Goal: Book appointment/travel/reservation

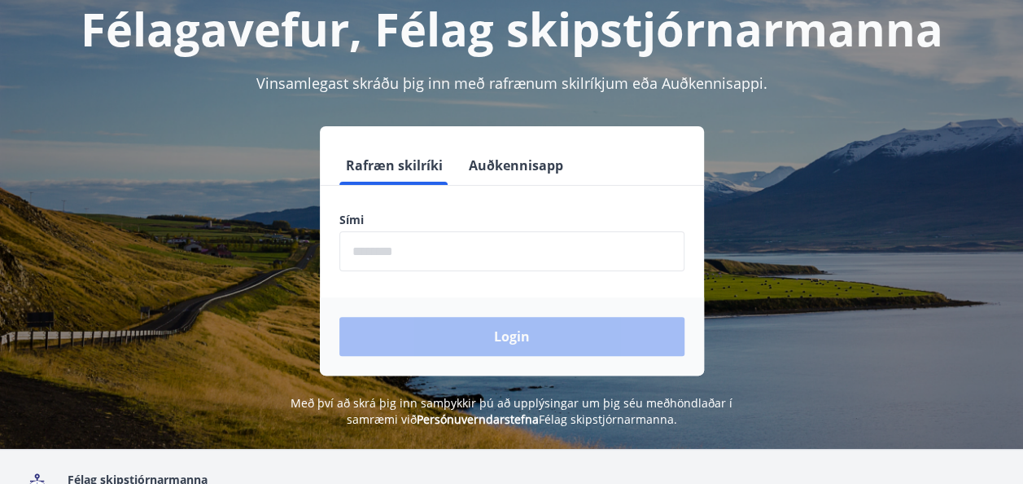
scroll to position [101, 0]
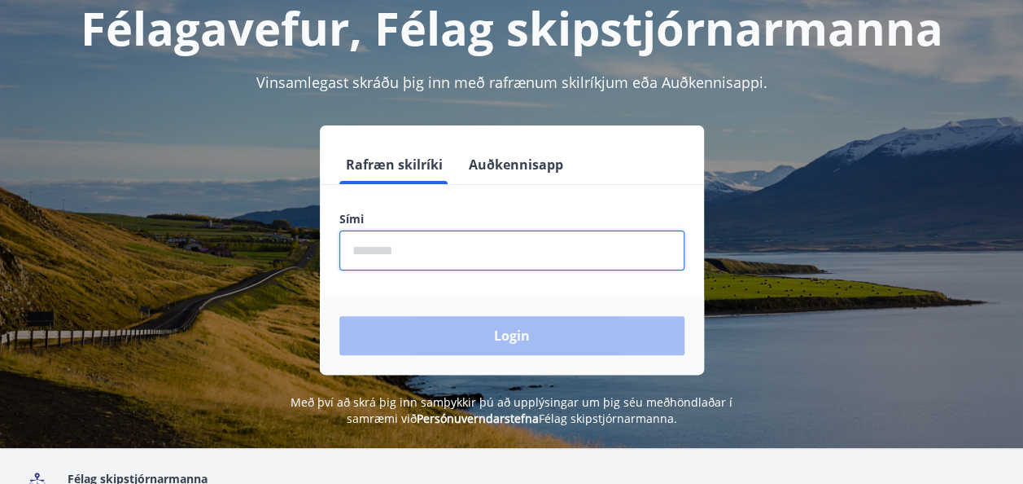
click at [418, 254] on input "phone" at bounding box center [511, 250] width 345 height 40
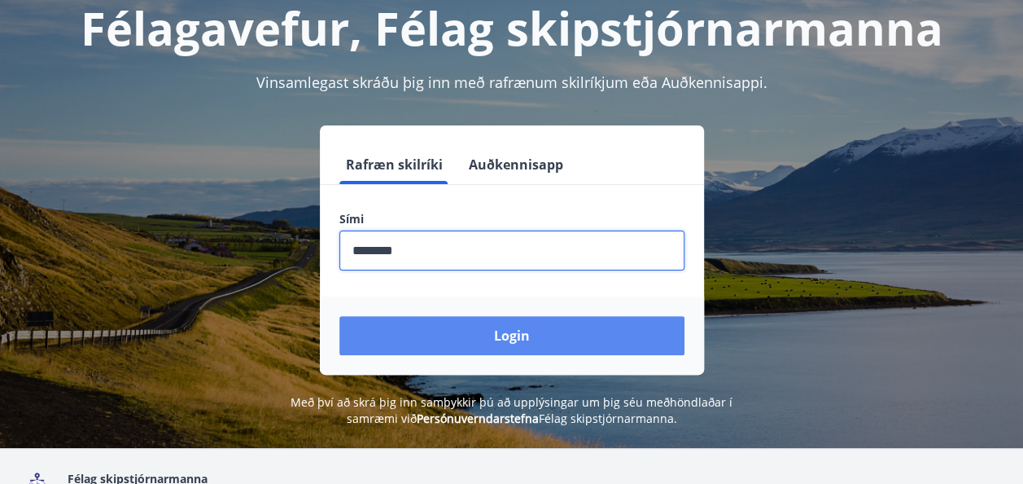
type input "********"
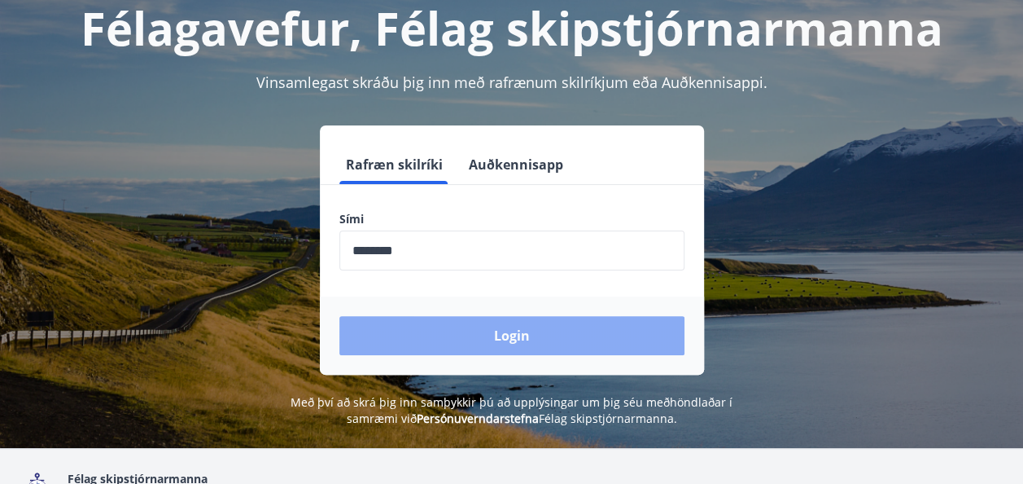
click at [506, 337] on button "Login" at bounding box center [511, 335] width 345 height 39
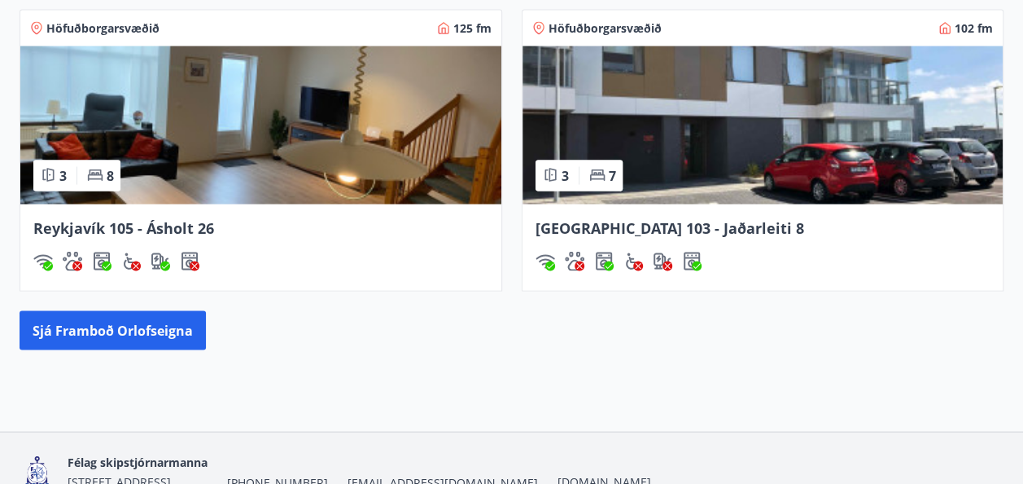
scroll to position [1589, 0]
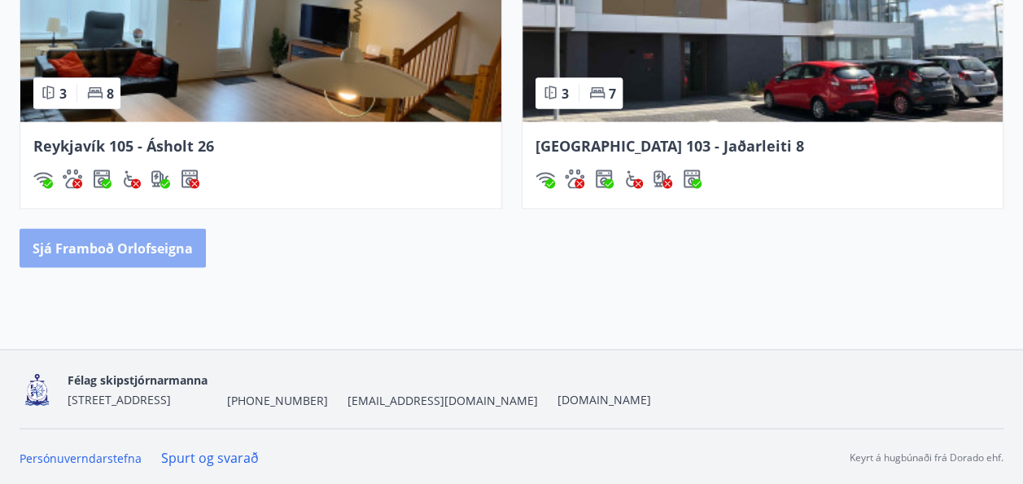
click at [147, 247] on button "Sjá framboð orlofseigna" at bounding box center [113, 248] width 186 height 39
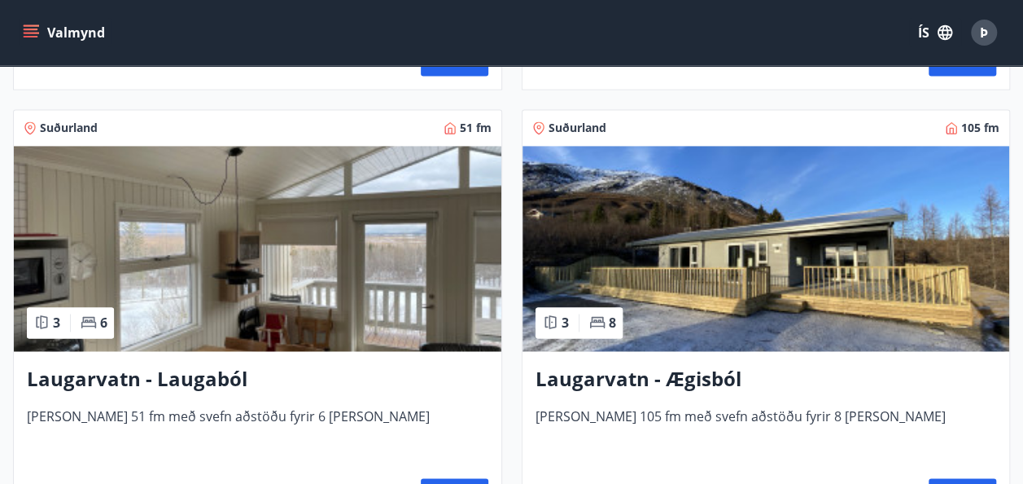
scroll to position [4223, 0]
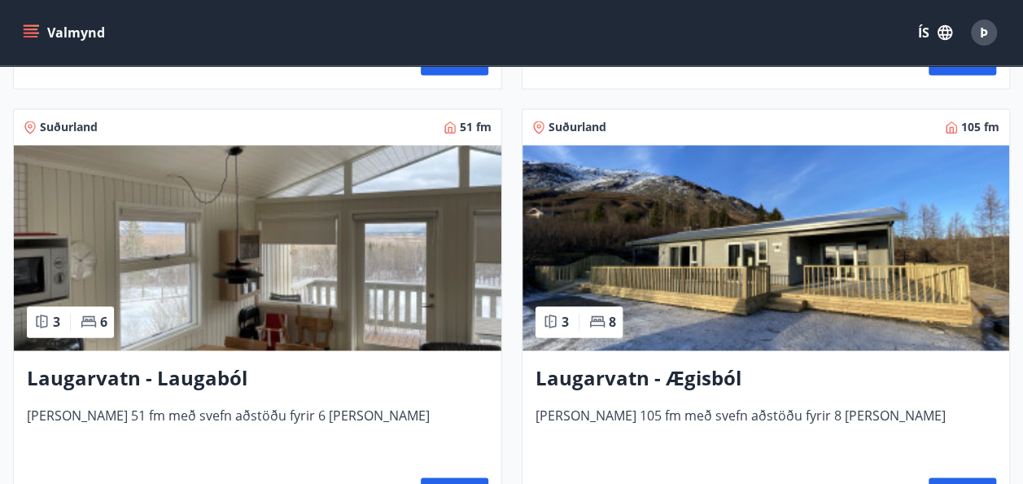
click at [681, 376] on h3 "Laugarvatn - Ægisból" at bounding box center [767, 377] width 462 height 29
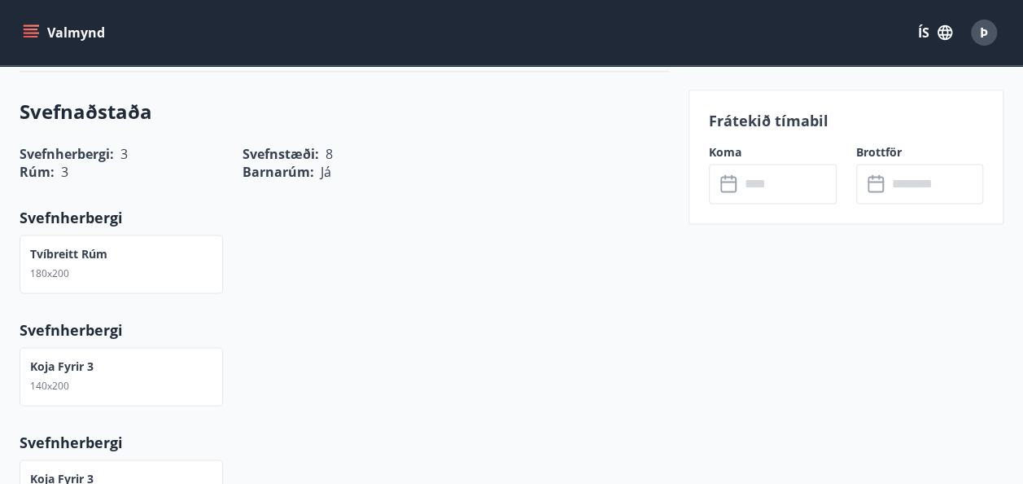
scroll to position [1031, 0]
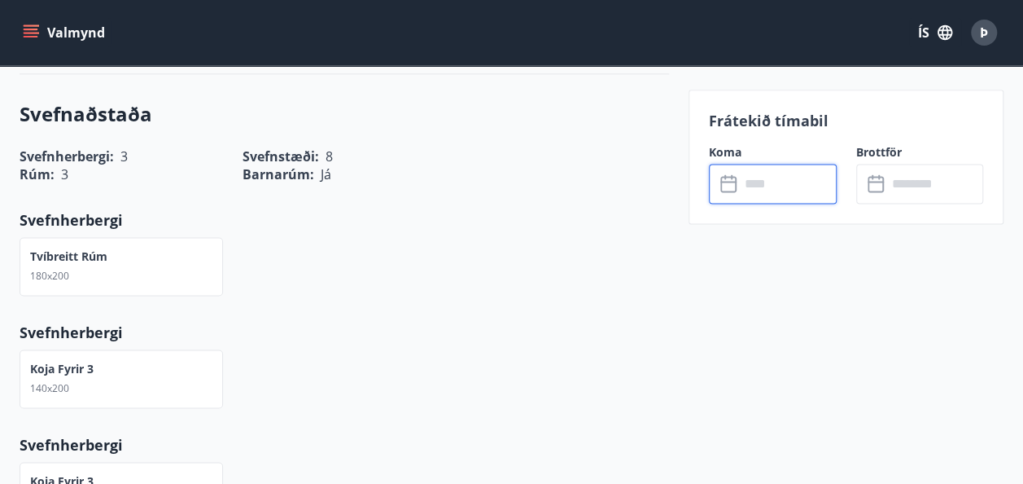
click at [746, 189] on input "text" at bounding box center [788, 184] width 97 height 40
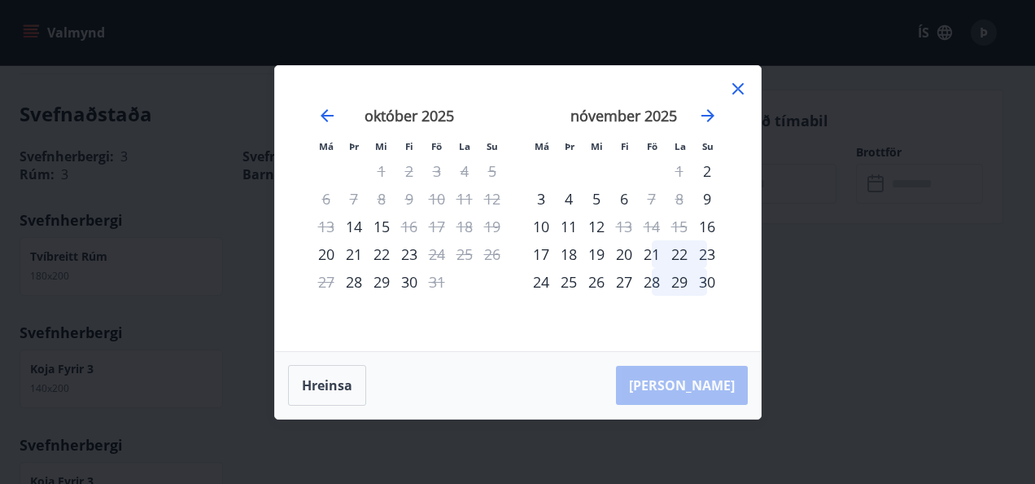
click at [737, 81] on icon at bounding box center [739, 89] width 20 height 20
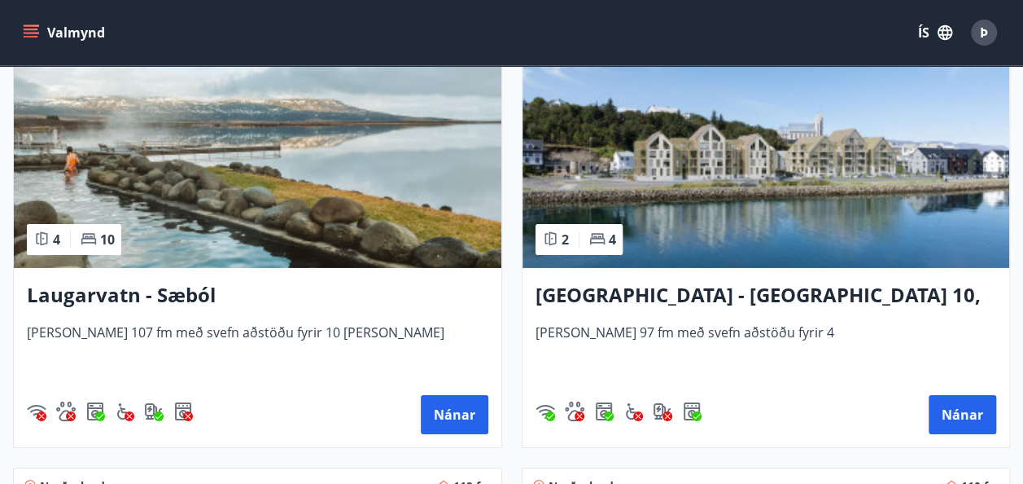
scroll to position [2540, 0]
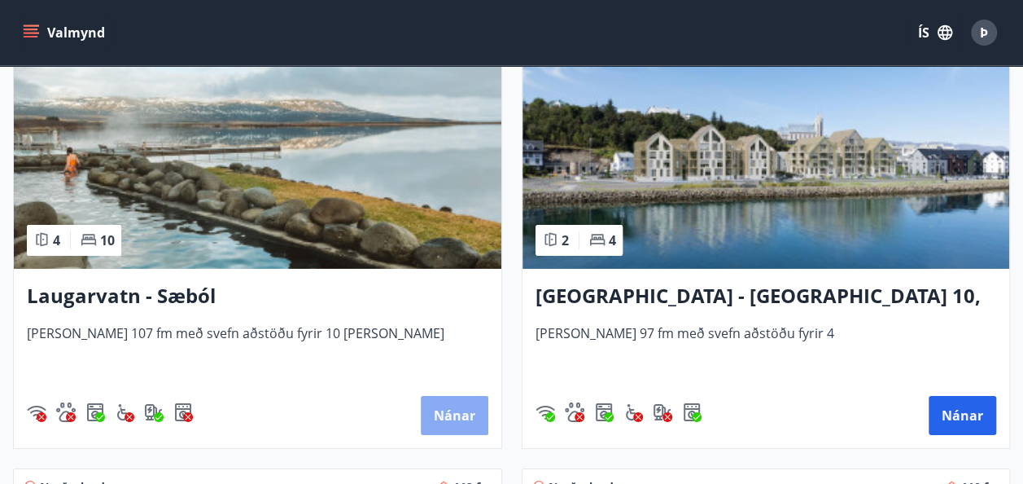
click at [446, 414] on button "Nánar" at bounding box center [455, 415] width 68 height 39
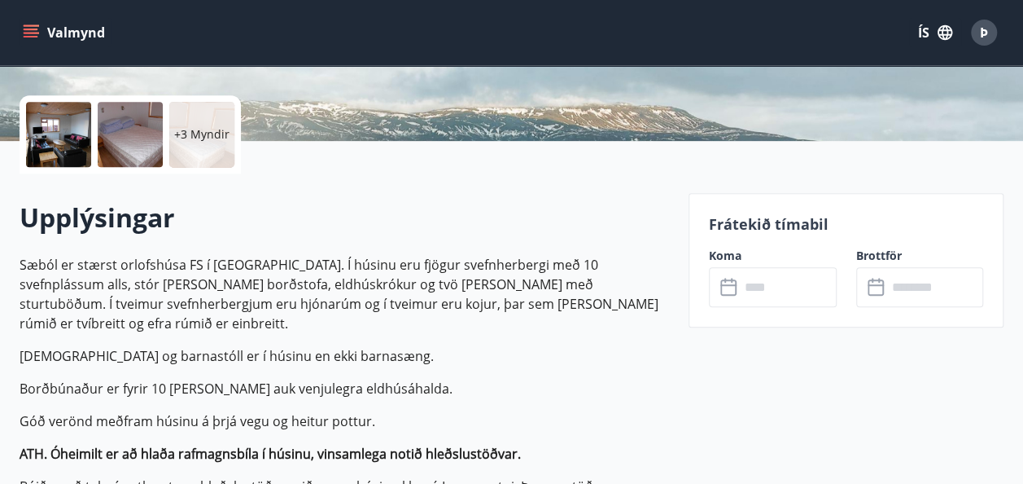
scroll to position [350, 0]
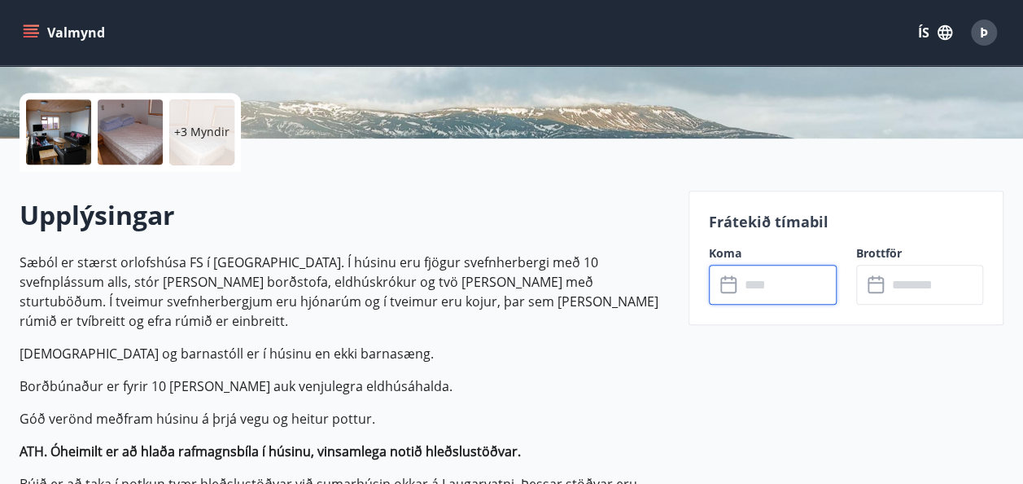
click at [765, 283] on input "text" at bounding box center [788, 285] width 97 height 40
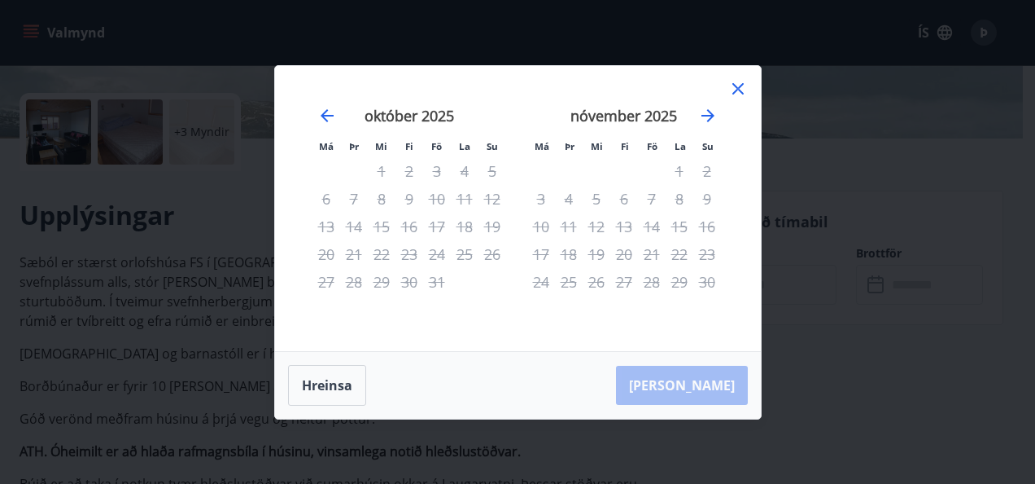
click at [736, 90] on icon at bounding box center [738, 88] width 11 height 11
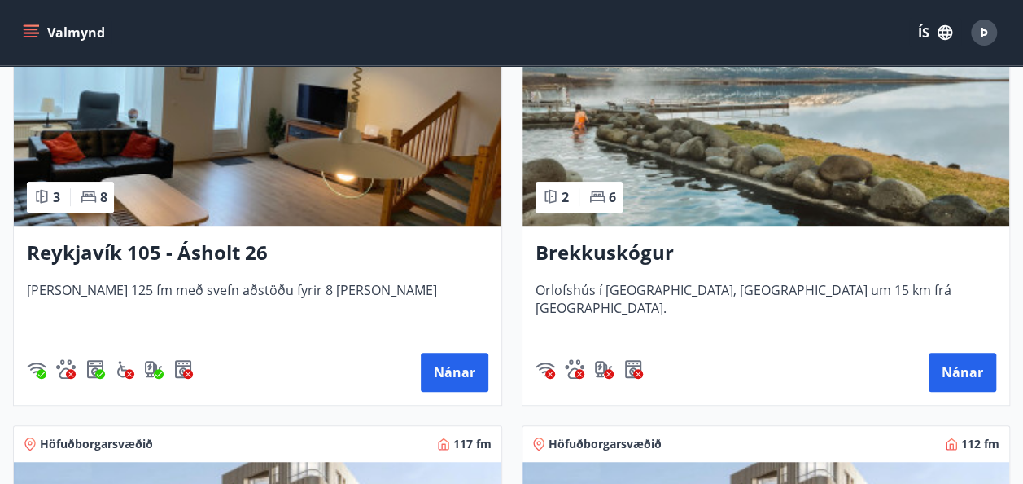
scroll to position [383, 0]
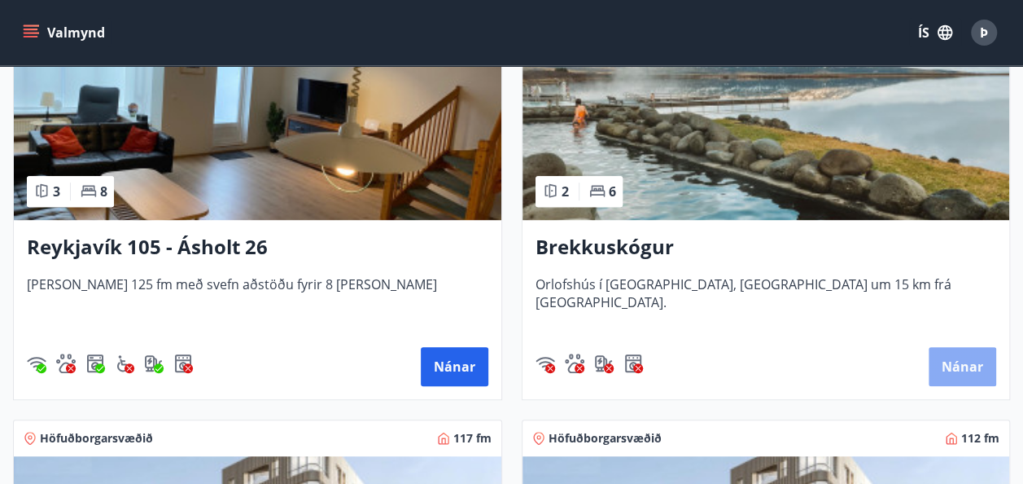
click at [955, 374] on button "Nánar" at bounding box center [963, 366] width 68 height 39
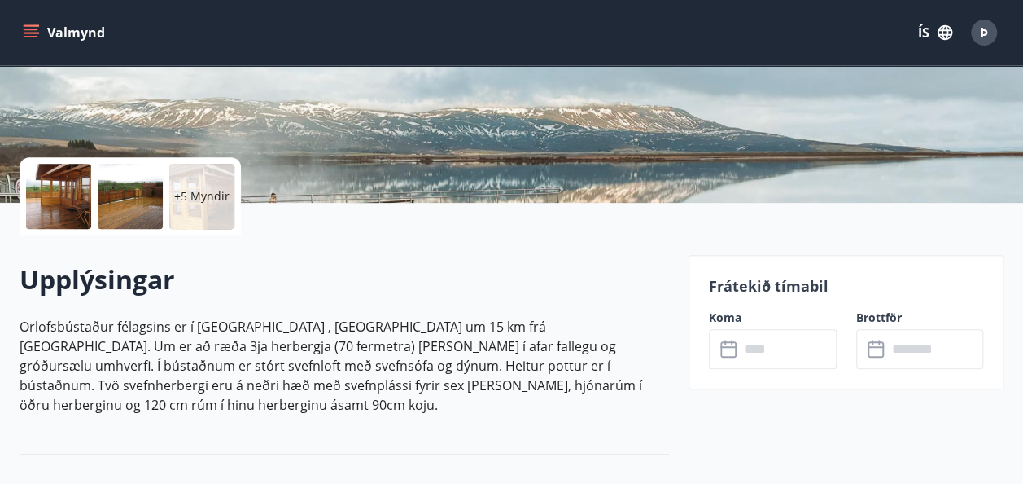
scroll to position [287, 0]
click at [765, 353] on input "text" at bounding box center [788, 348] width 97 height 40
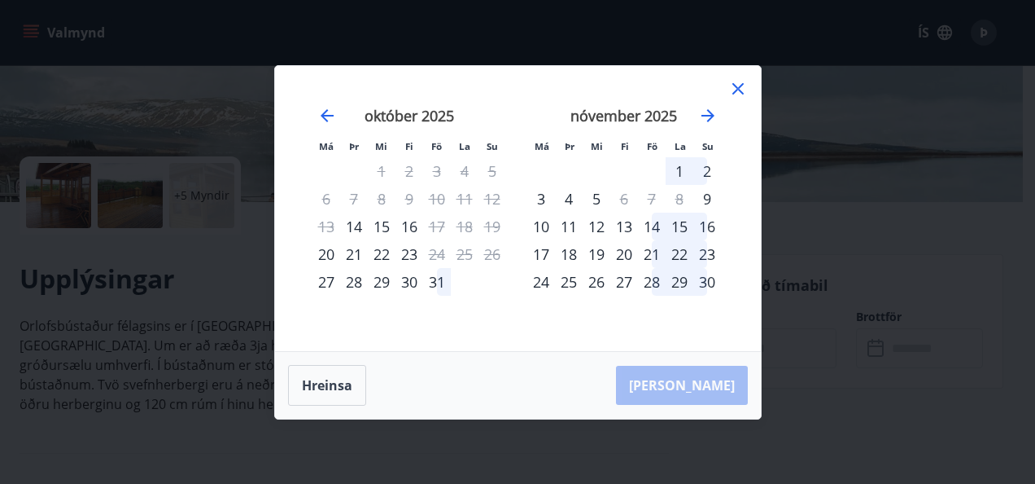
click at [737, 85] on icon at bounding box center [739, 89] width 20 height 20
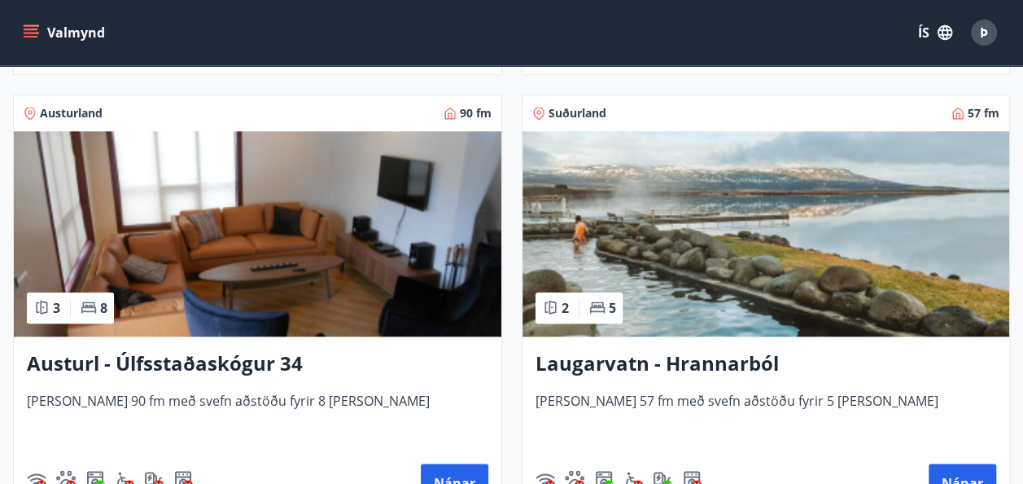
scroll to position [3801, 0]
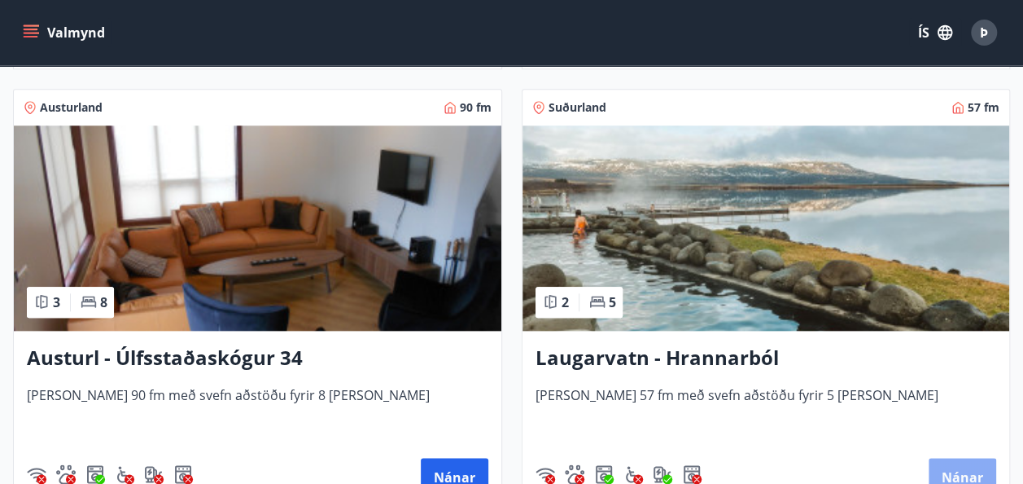
click at [952, 462] on button "Nánar" at bounding box center [963, 476] width 68 height 39
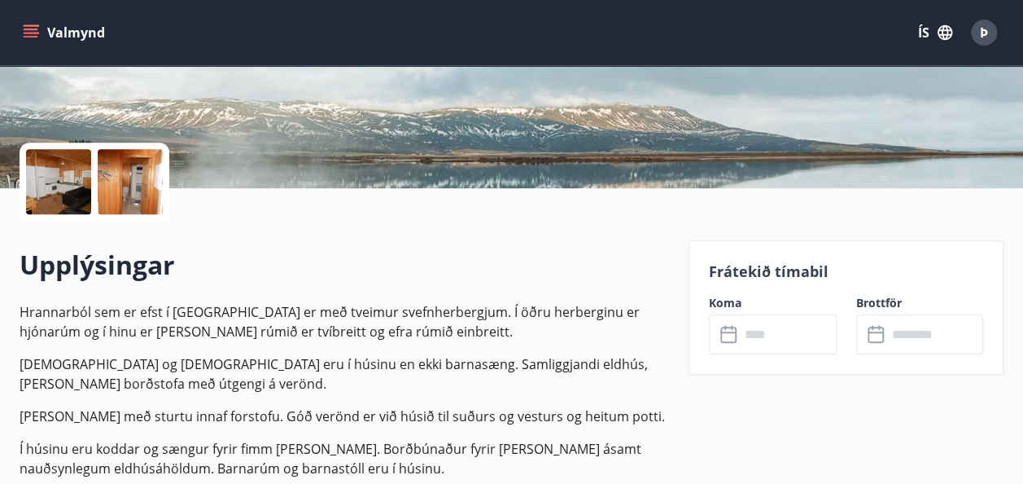
scroll to position [301, 0]
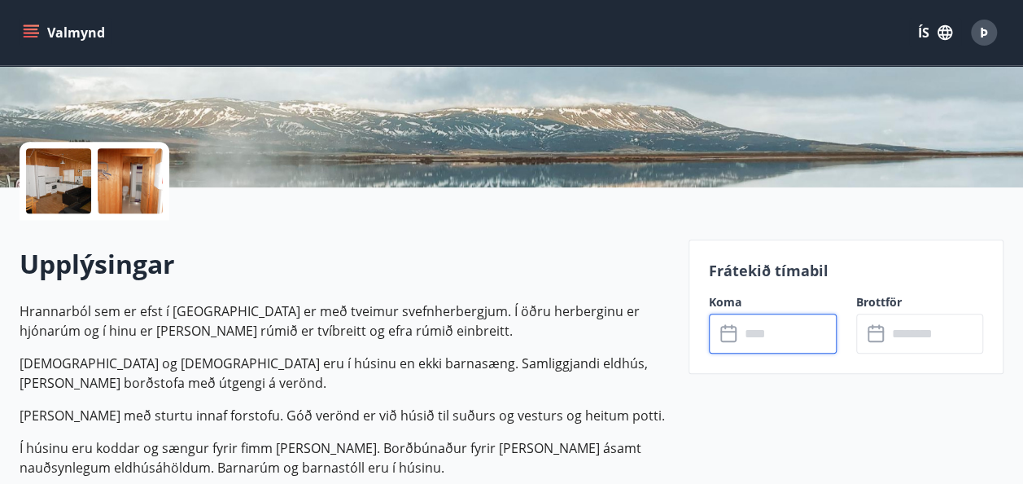
click at [777, 329] on input "text" at bounding box center [788, 333] width 97 height 40
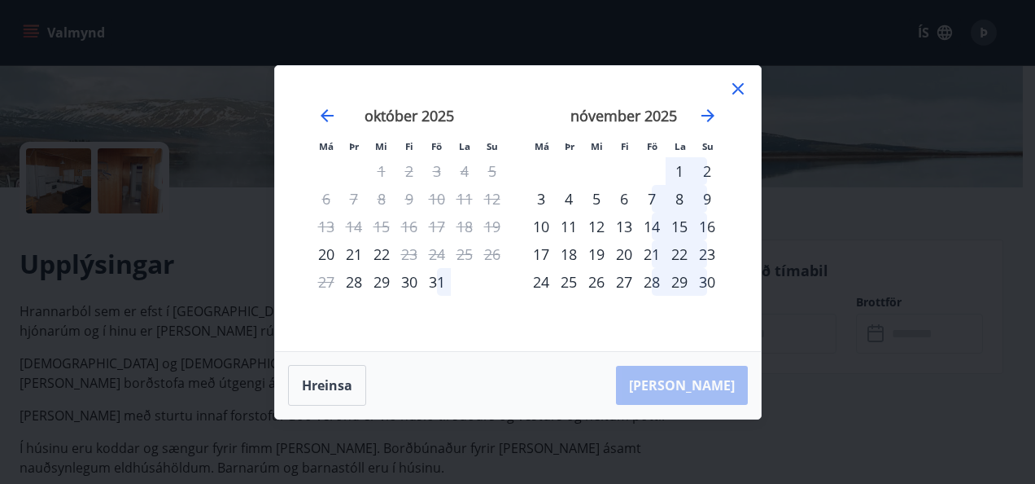
click at [737, 89] on icon at bounding box center [738, 88] width 11 height 11
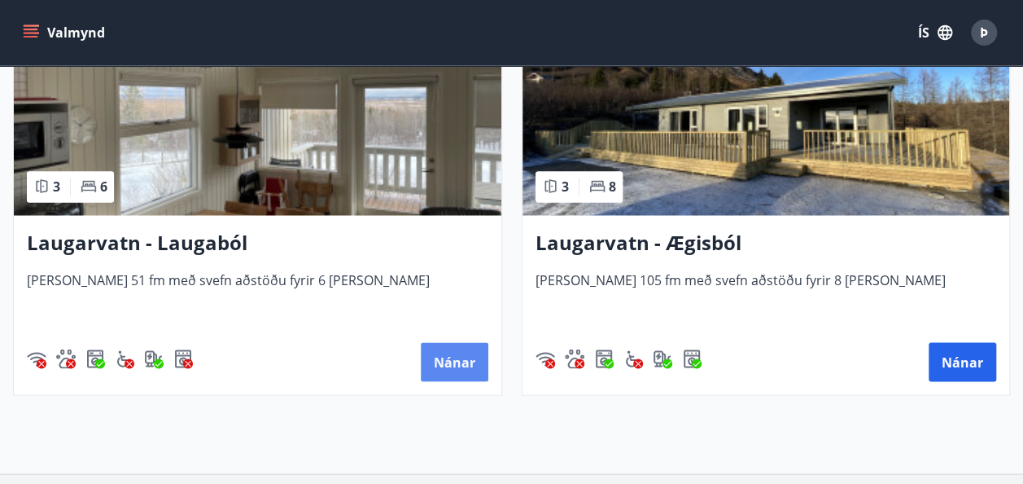
scroll to position [4483, 0]
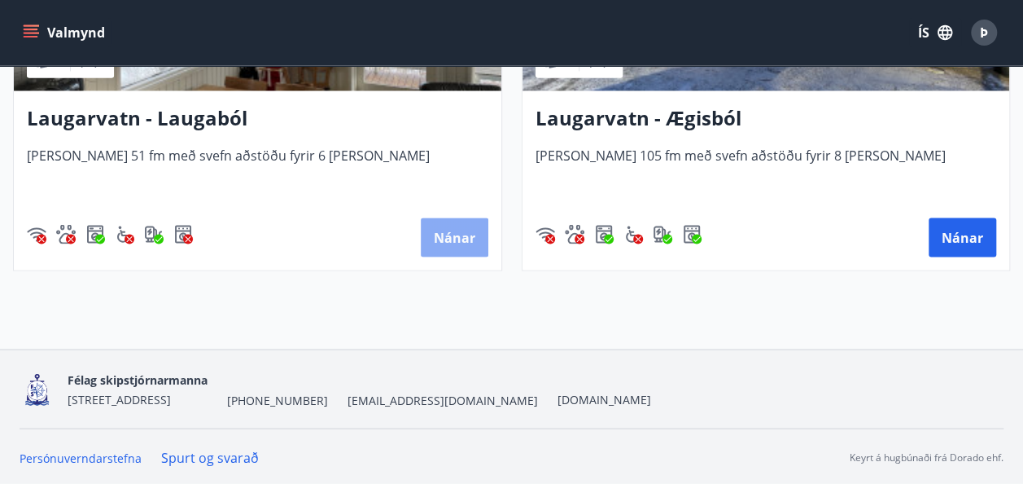
click at [449, 235] on button "Nánar" at bounding box center [455, 236] width 68 height 39
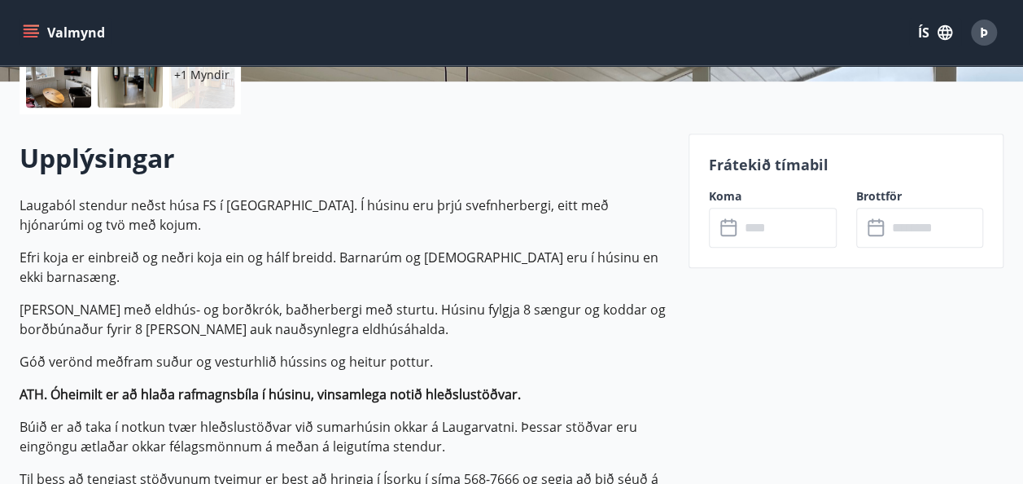
scroll to position [415, 0]
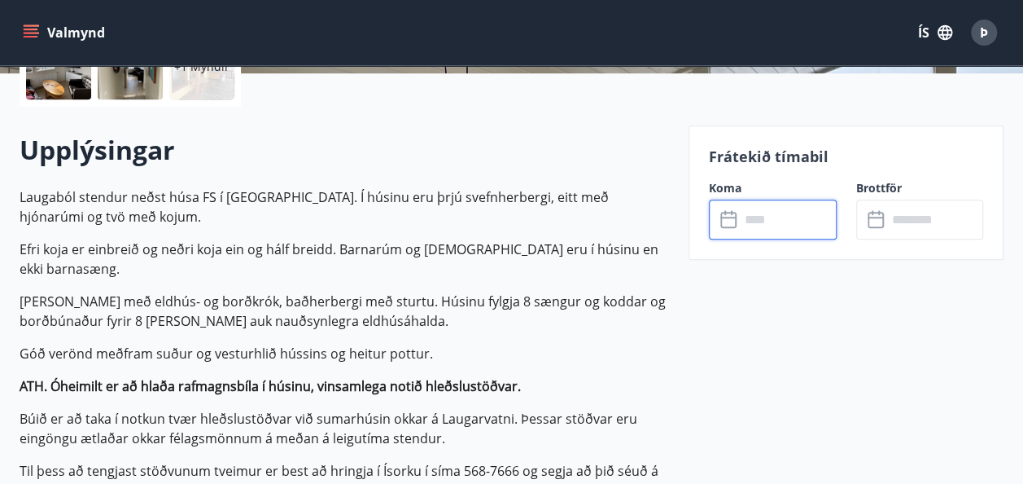
click at [770, 217] on input "text" at bounding box center [788, 219] width 97 height 40
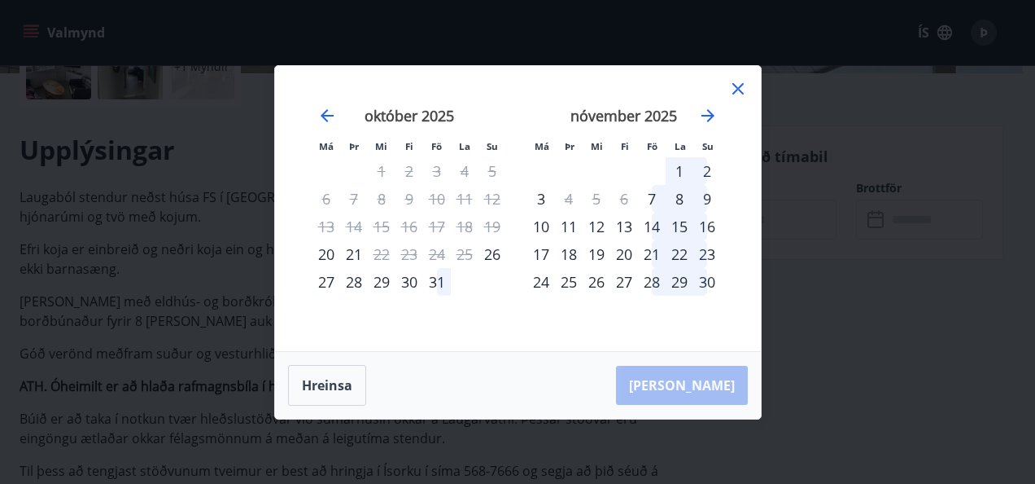
click at [738, 88] on icon at bounding box center [738, 88] width 2 height 2
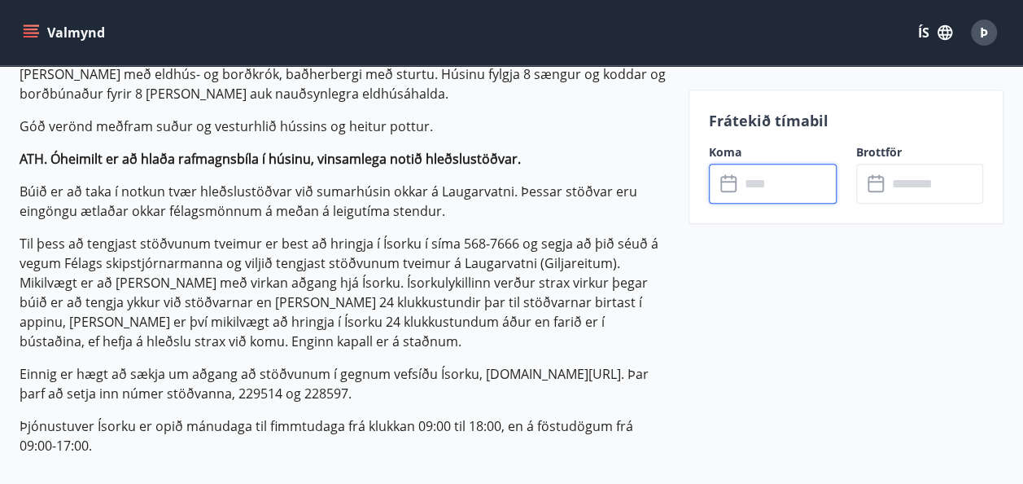
scroll to position [654, 0]
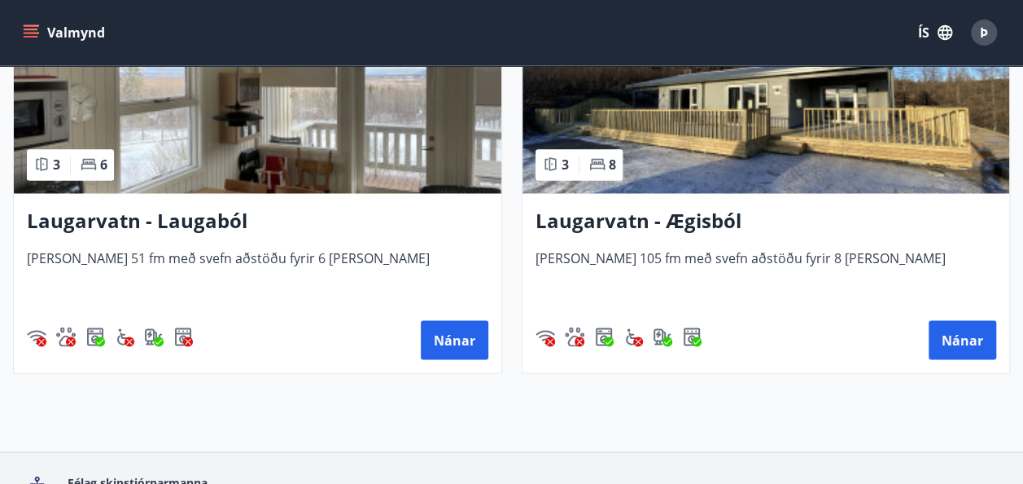
scroll to position [4381, 0]
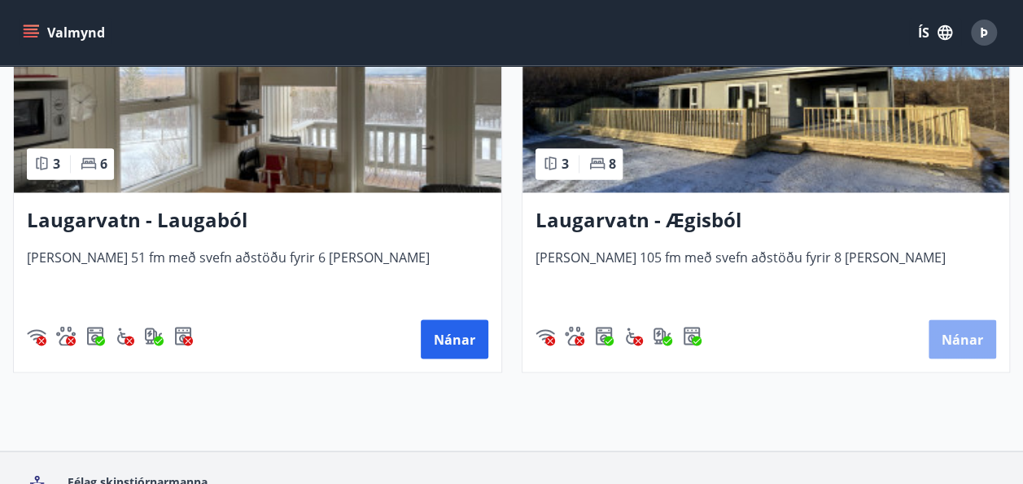
click at [978, 351] on button "Nánar" at bounding box center [963, 338] width 68 height 39
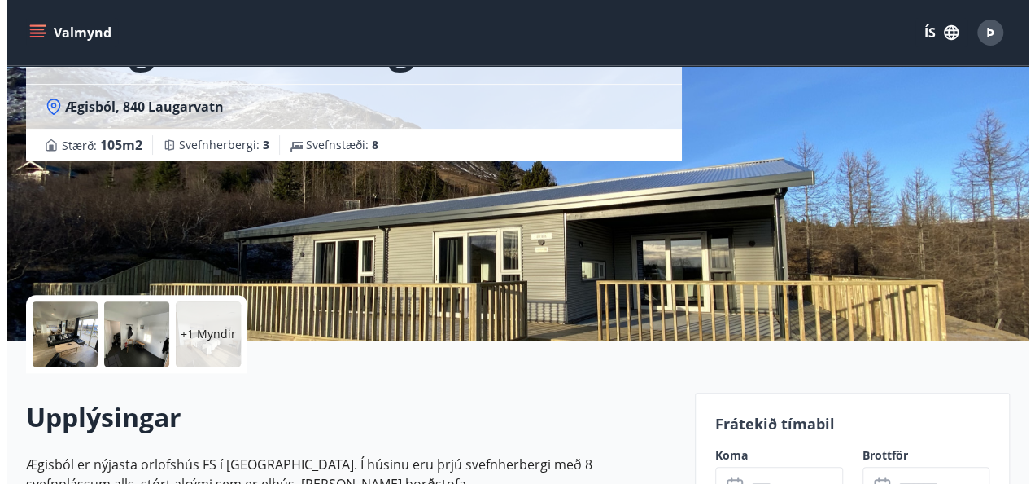
scroll to position [150, 0]
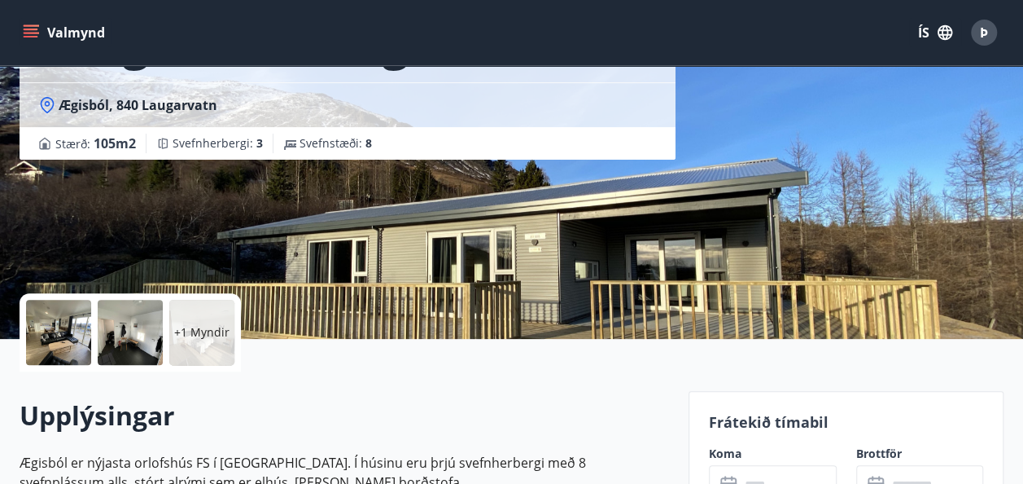
click at [209, 322] on div "+1 Myndir" at bounding box center [201, 332] width 65 height 65
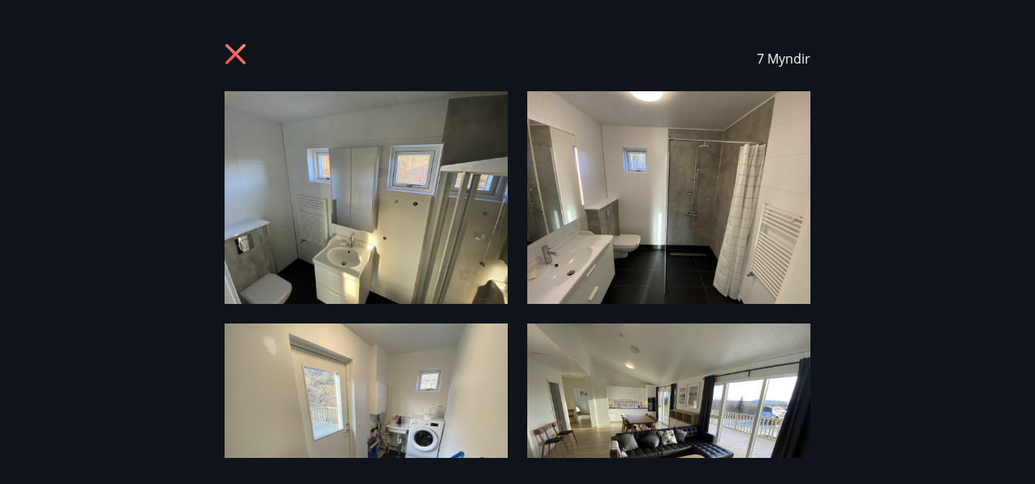
scroll to position [1, 0]
click at [361, 196] on img at bounding box center [366, 196] width 283 height 212
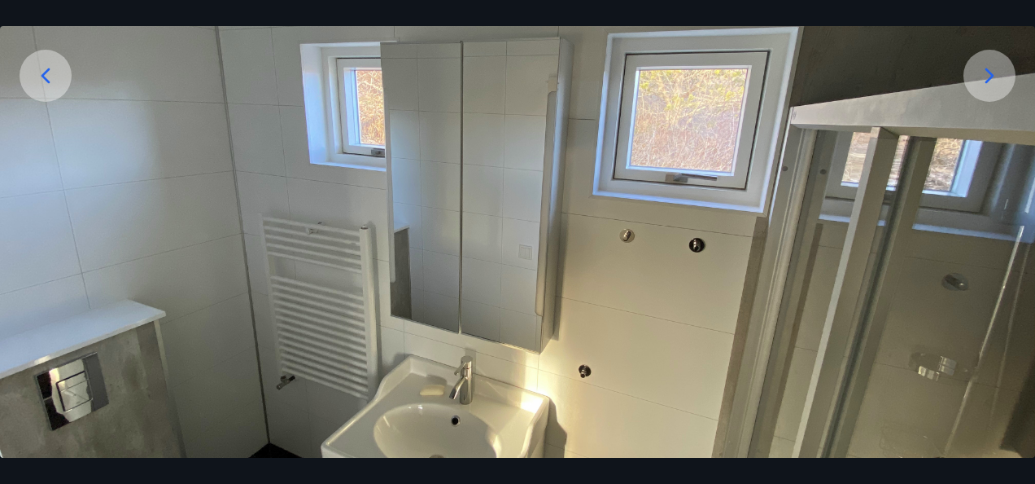
scroll to position [410, 0]
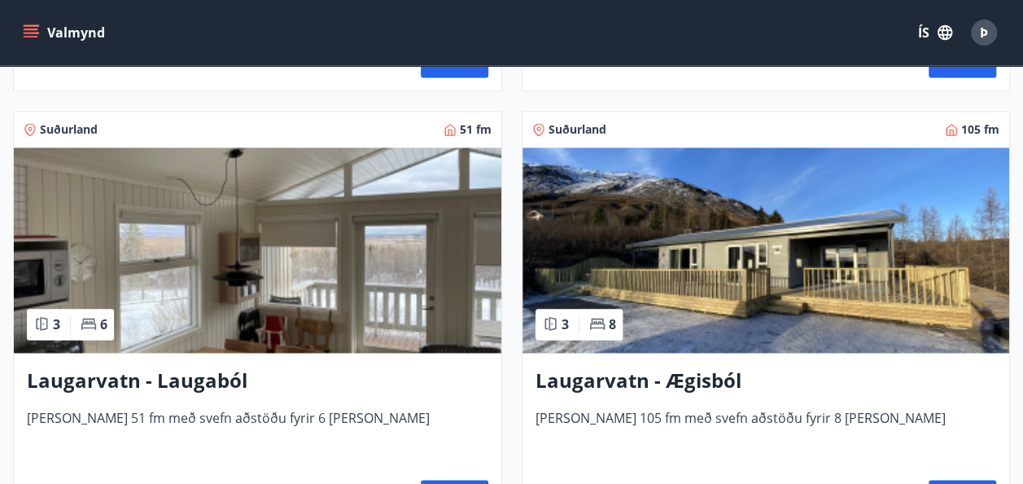
scroll to position [4224, 0]
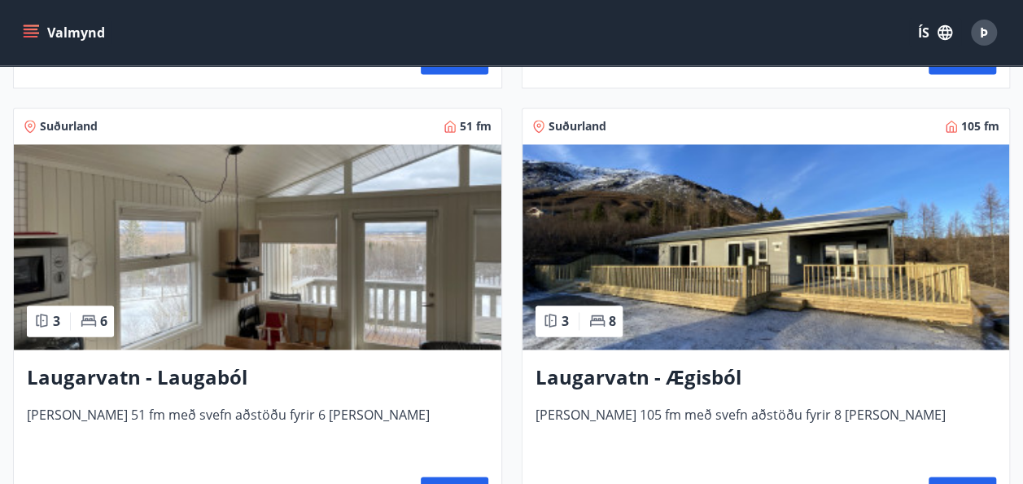
click at [934, 199] on img at bounding box center [767, 246] width 488 height 205
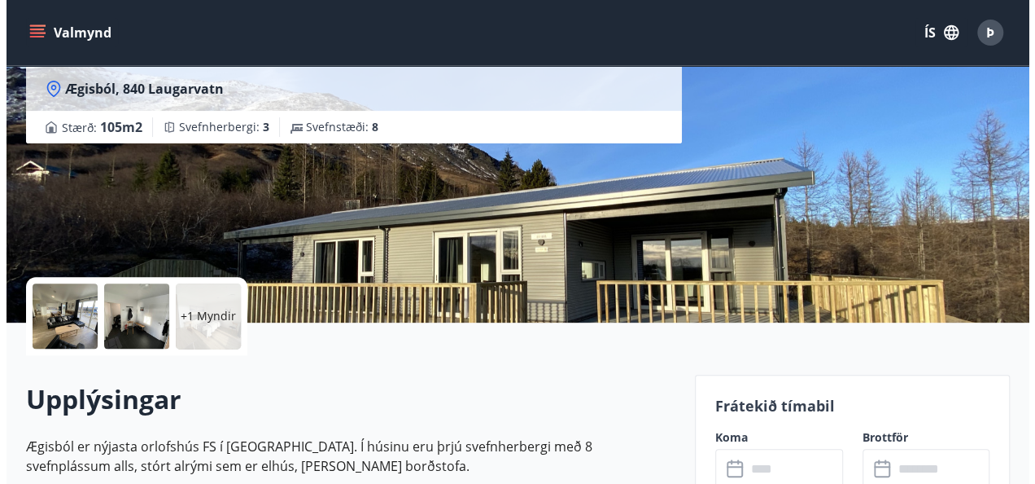
scroll to position [168, 0]
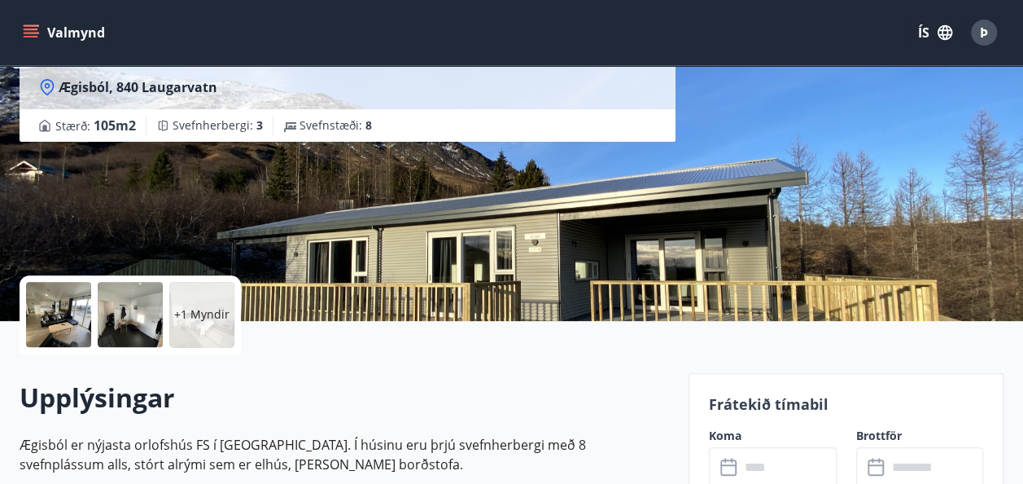
click at [54, 317] on div at bounding box center [58, 314] width 65 height 65
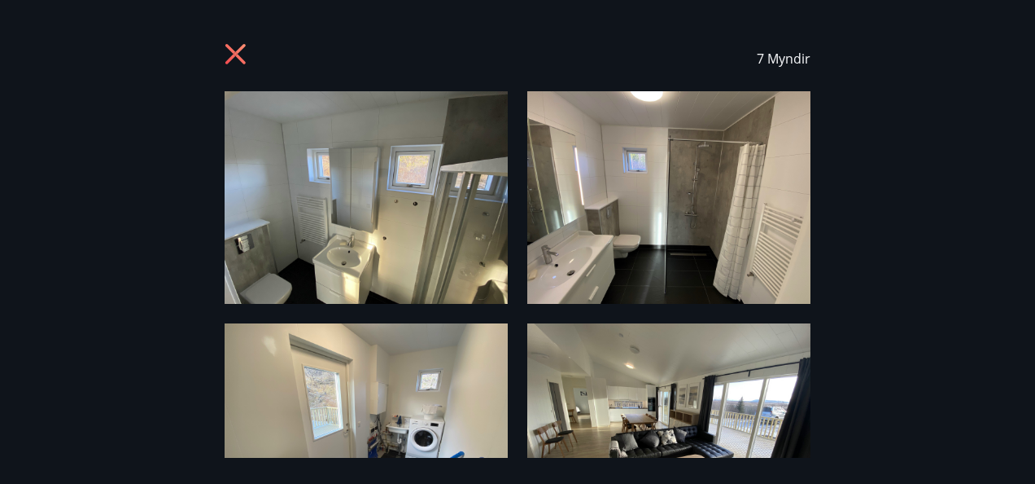
click at [330, 190] on img at bounding box center [366, 197] width 283 height 212
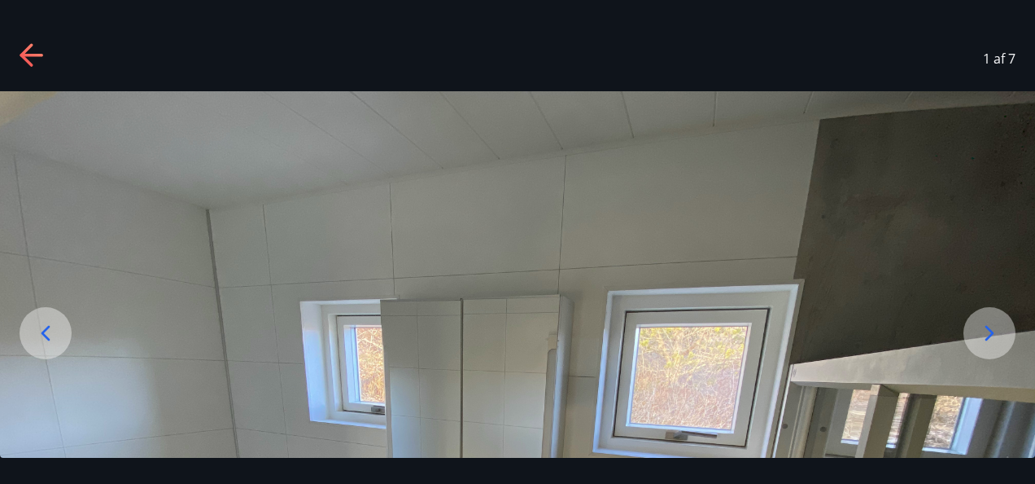
click at [988, 332] on icon at bounding box center [990, 333] width 26 height 26
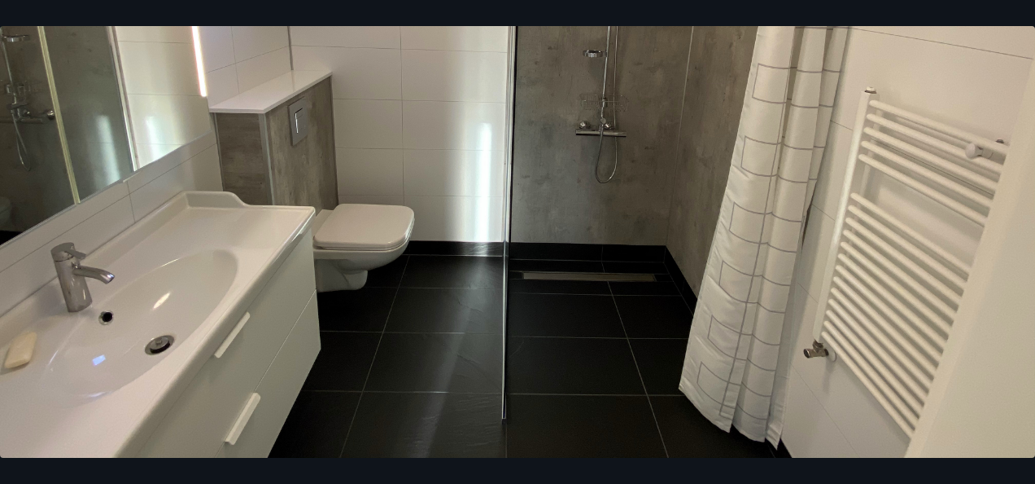
scroll to position [0, 0]
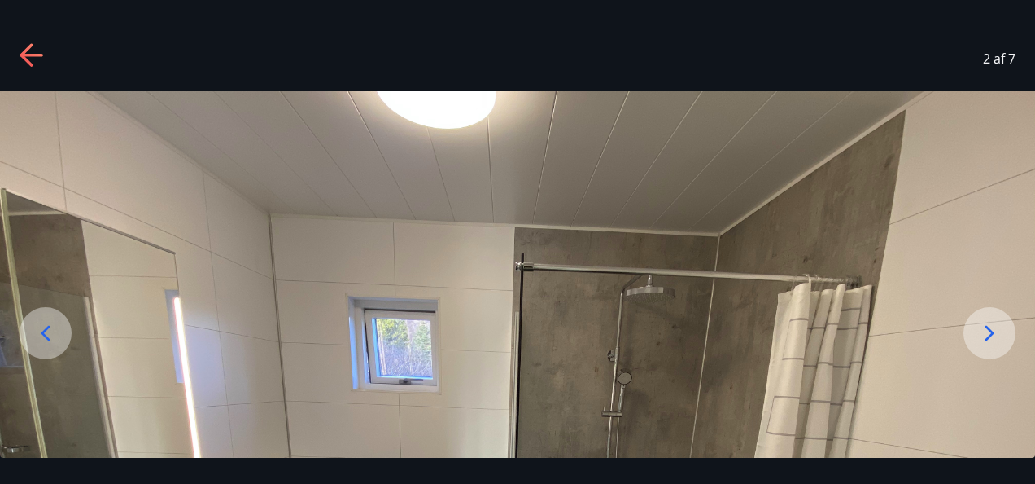
click at [970, 326] on div at bounding box center [990, 333] width 52 height 52
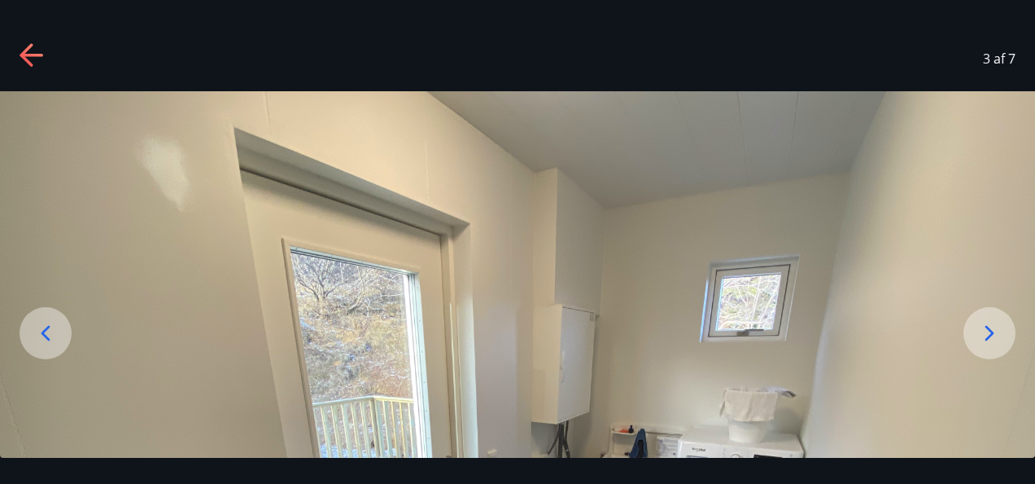
click at [982, 326] on icon at bounding box center [990, 333] width 26 height 26
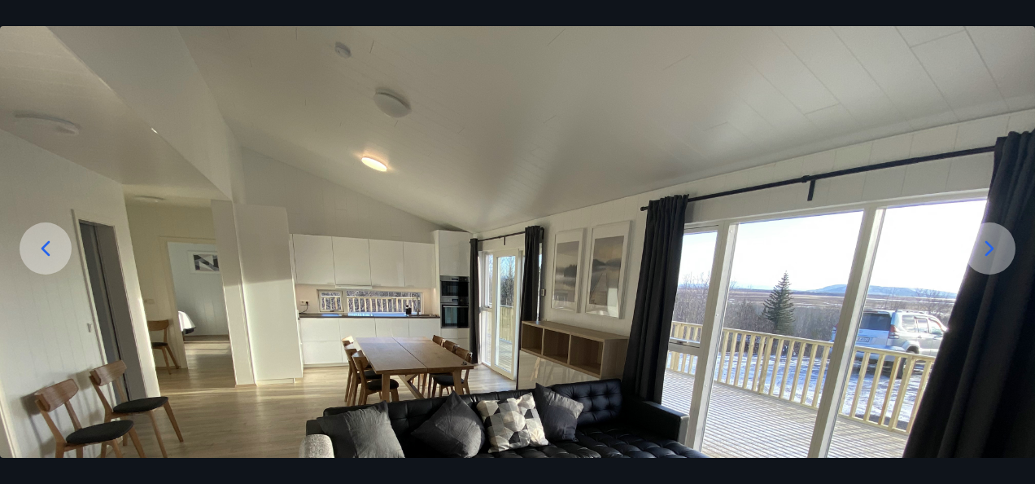
scroll to position [84, 0]
click at [995, 254] on icon at bounding box center [990, 249] width 26 height 26
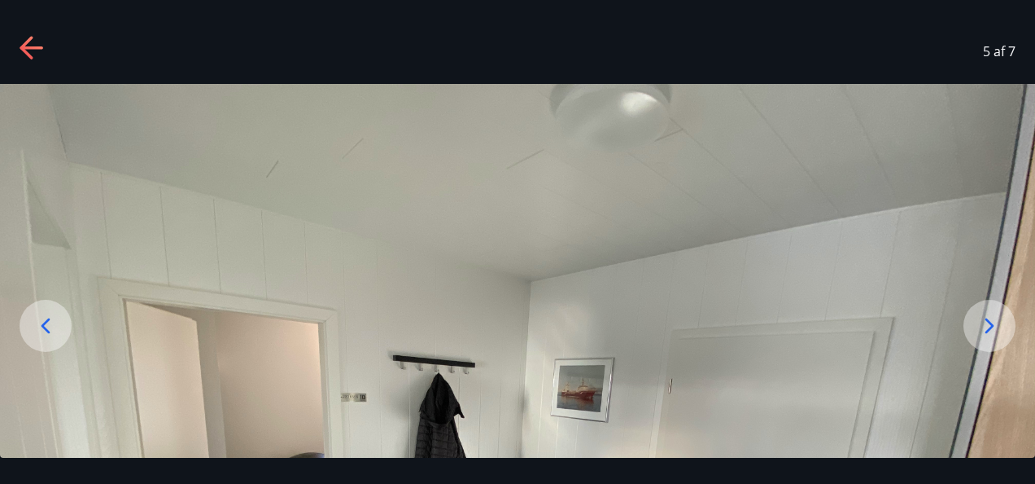
scroll to position [7, 0]
click at [971, 324] on div at bounding box center [990, 326] width 52 height 52
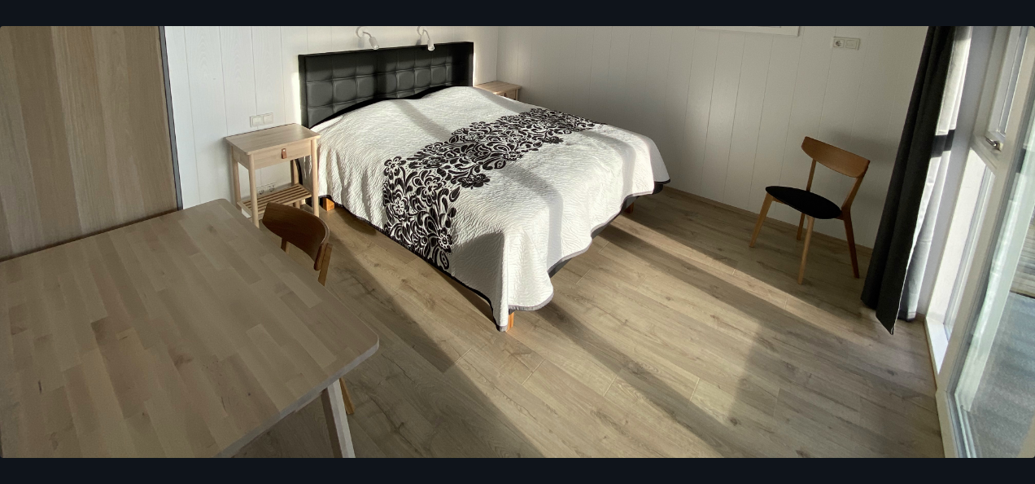
scroll to position [0, 0]
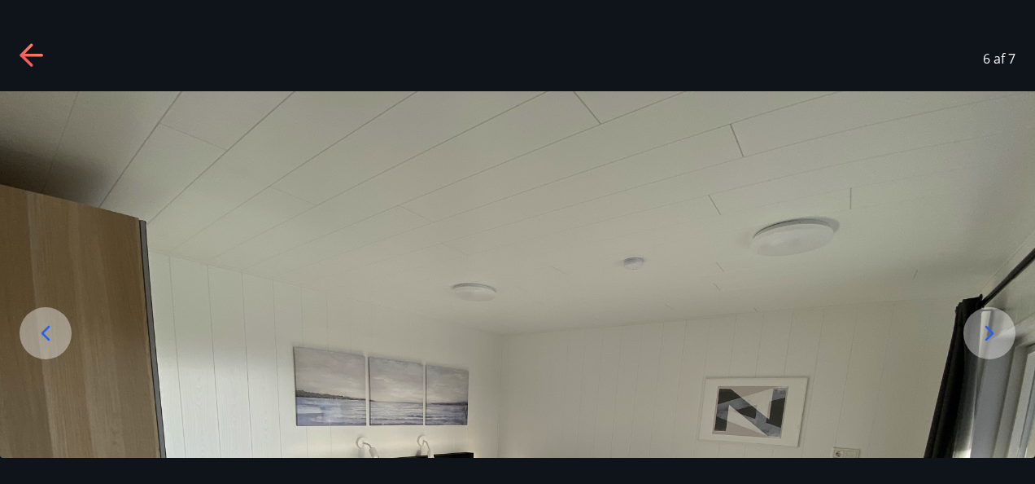
click at [983, 305] on img at bounding box center [517, 479] width 1035 height 777
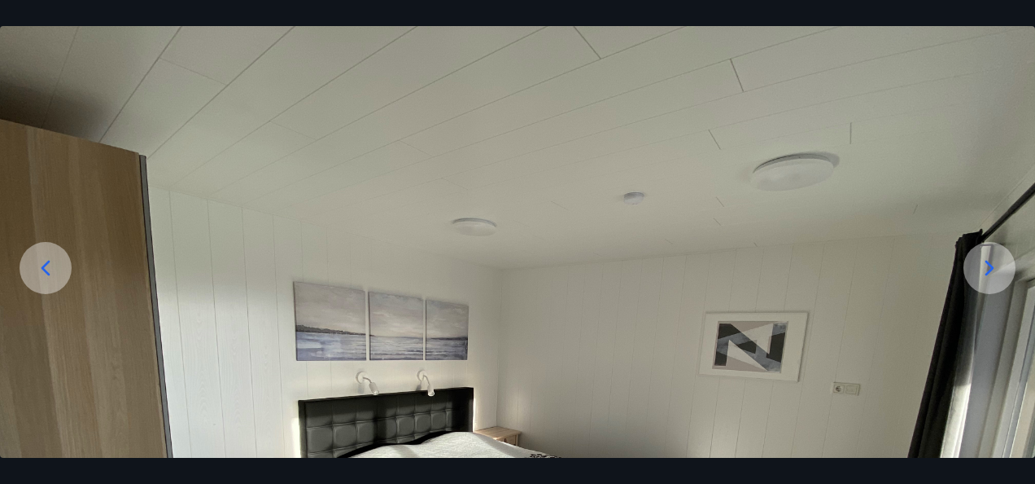
click at [987, 265] on icon at bounding box center [990, 268] width 26 height 26
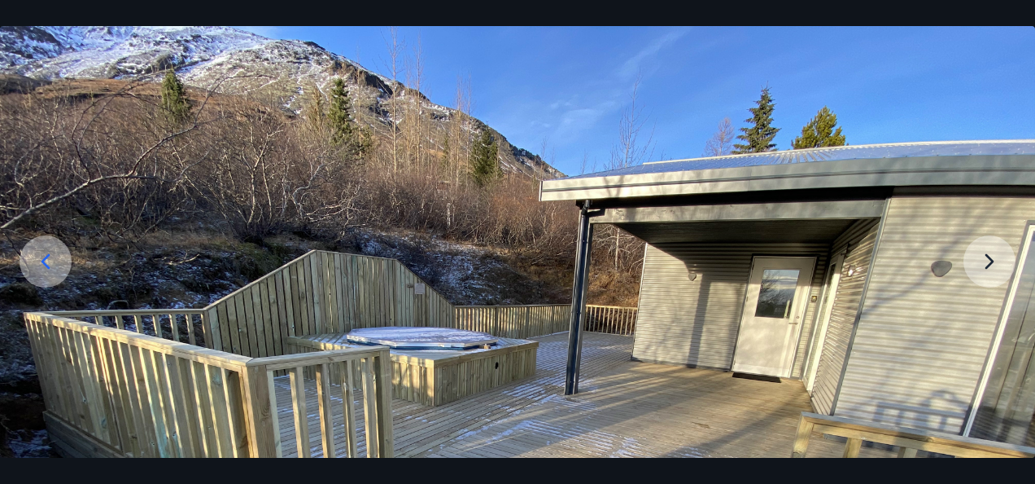
scroll to position [71, 0]
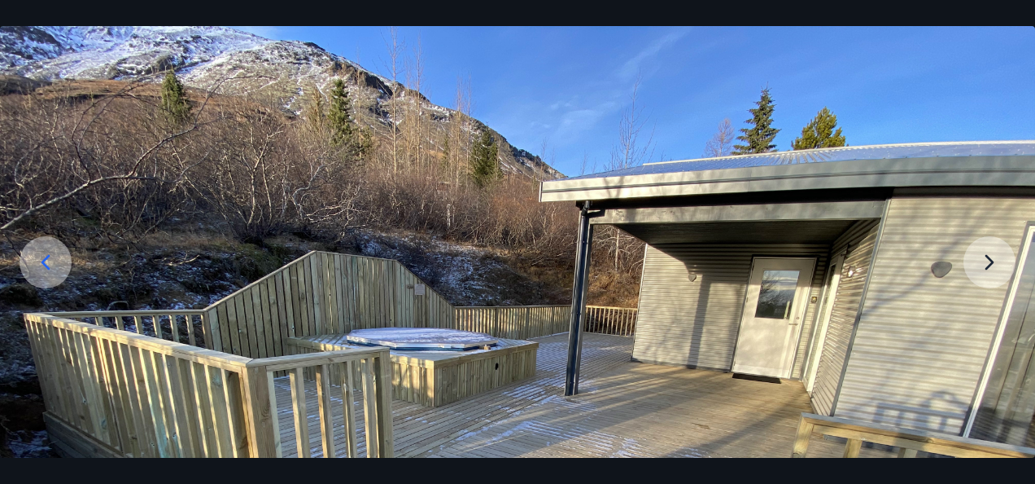
click at [991, 257] on img at bounding box center [517, 408] width 1035 height 777
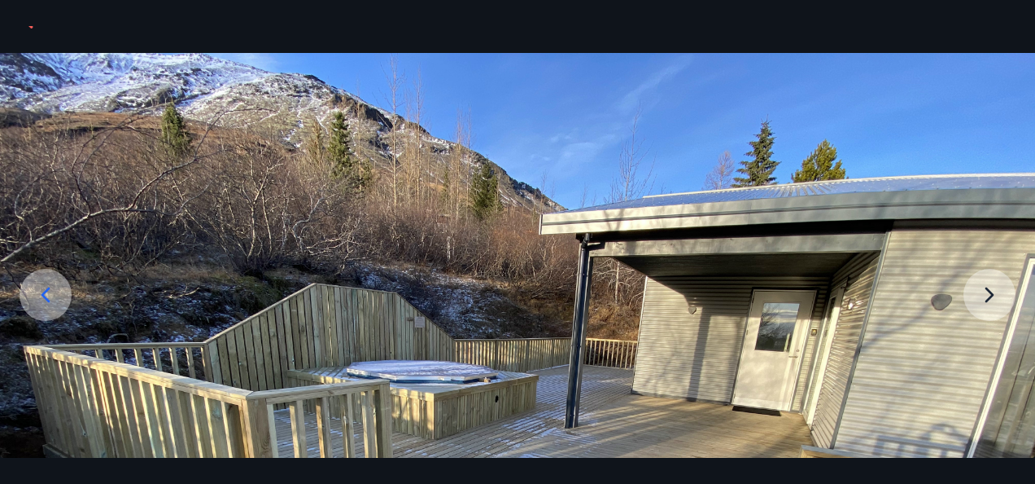
scroll to position [0, 0]
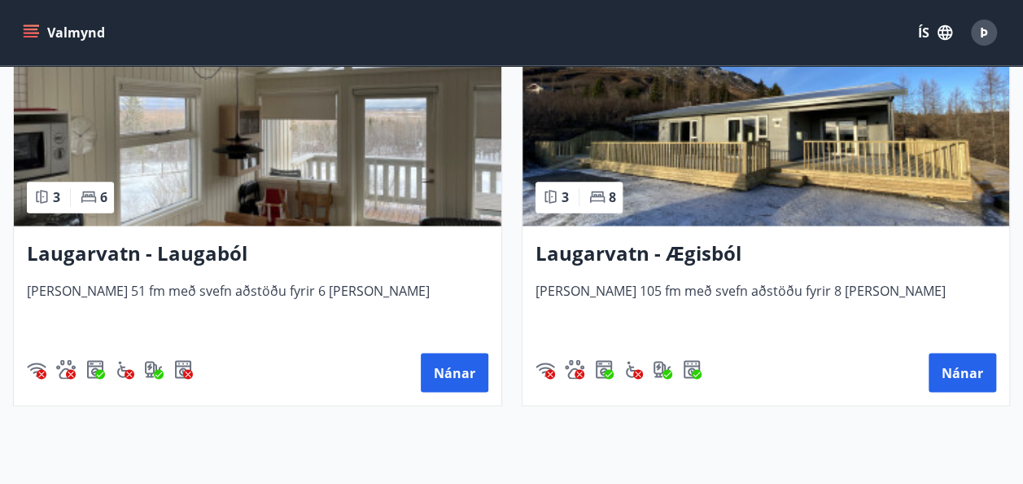
scroll to position [4349, 0]
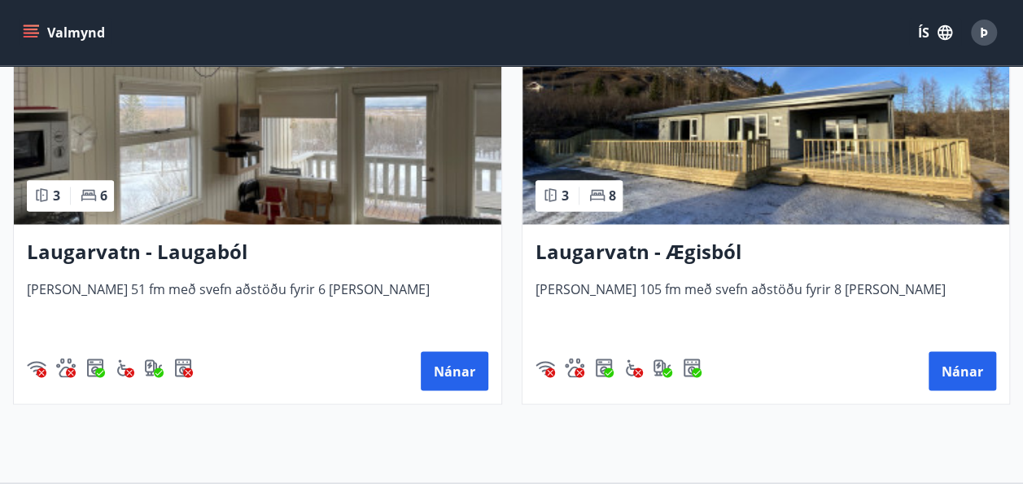
click at [661, 133] on img at bounding box center [767, 121] width 488 height 205
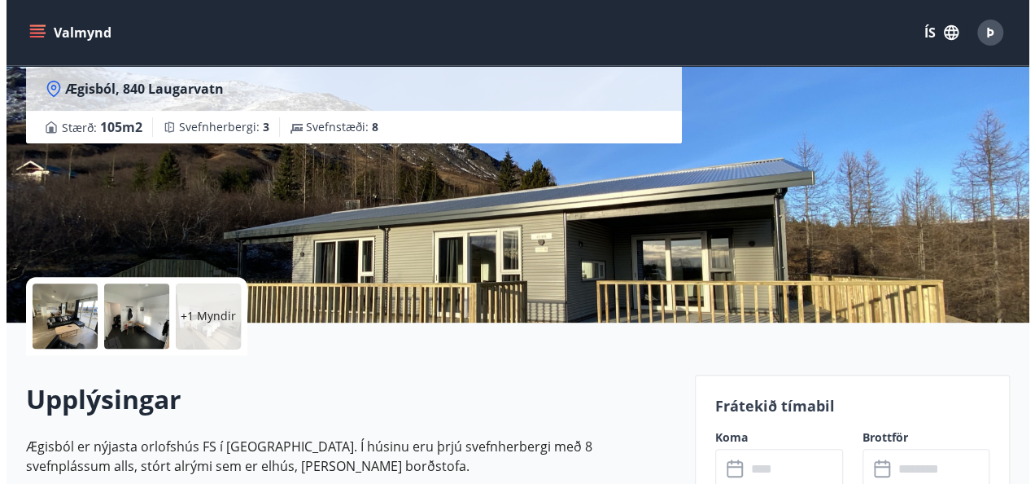
scroll to position [177, 0]
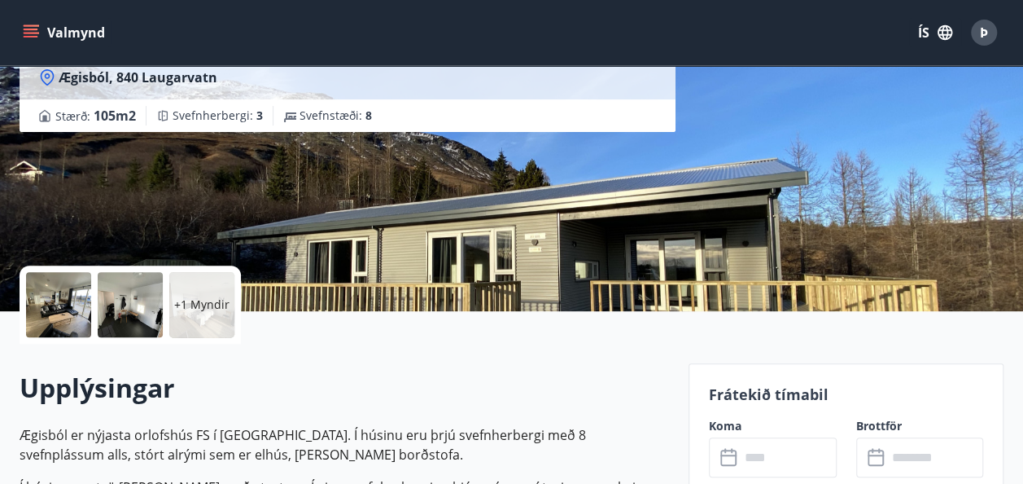
click at [40, 288] on div at bounding box center [58, 304] width 65 height 65
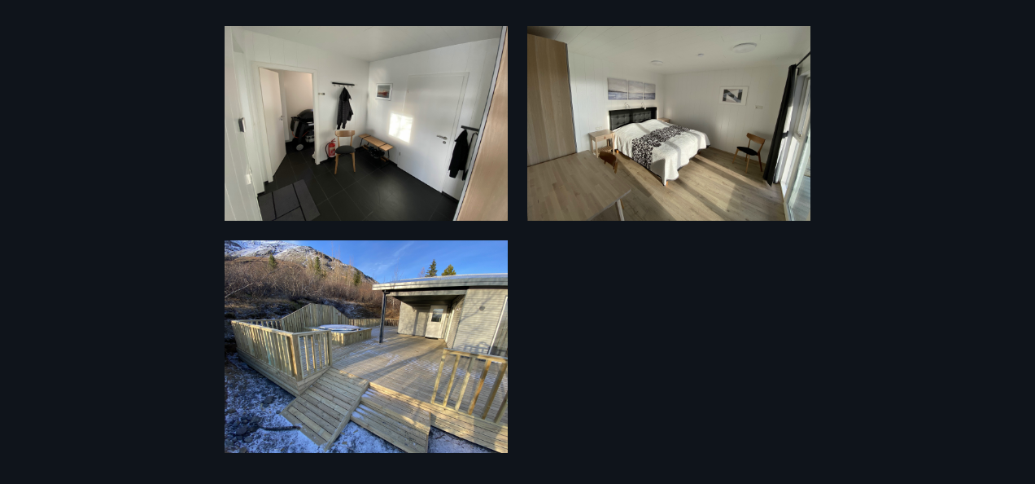
scroll to position [0, 0]
